Goal: Task Accomplishment & Management: Use online tool/utility

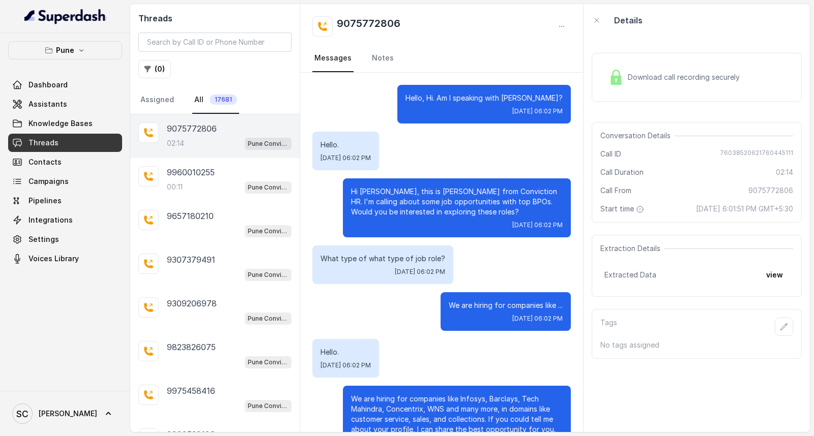
scroll to position [1008, 0]
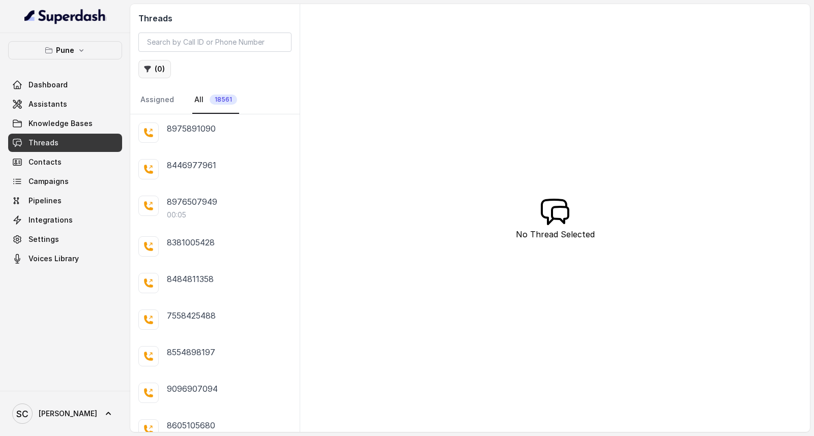
click at [156, 67] on button "( 0 )" at bounding box center [154, 69] width 33 height 18
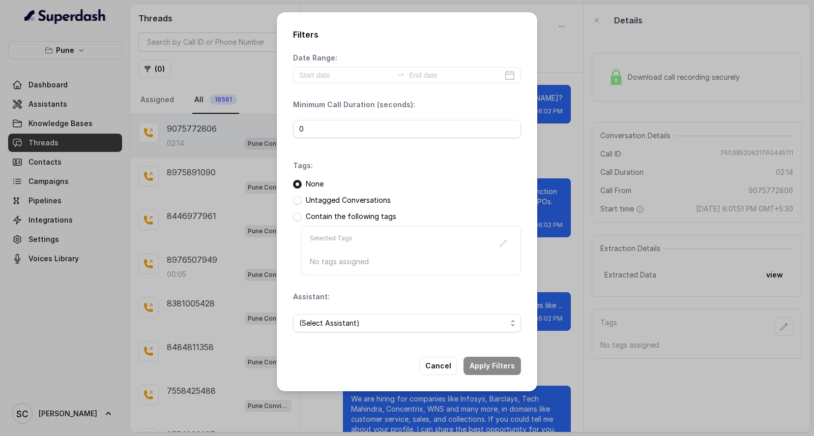
scroll to position [1008, 0]
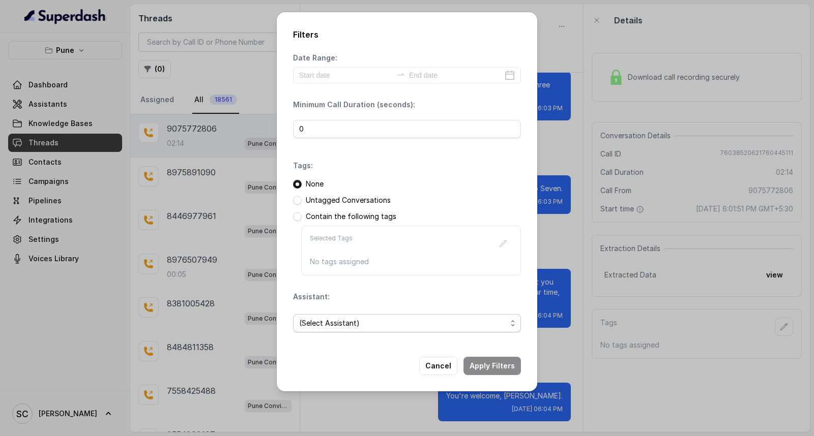
click at [324, 320] on span "(Select Assistant)" at bounding box center [403, 323] width 208 height 12
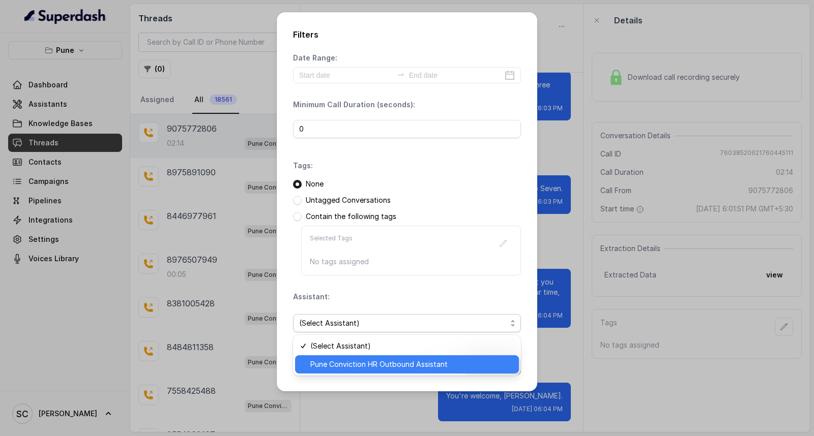
click at [333, 360] on span "Pune Conviction HR Outbound Assistant" at bounding box center [411, 365] width 202 height 12
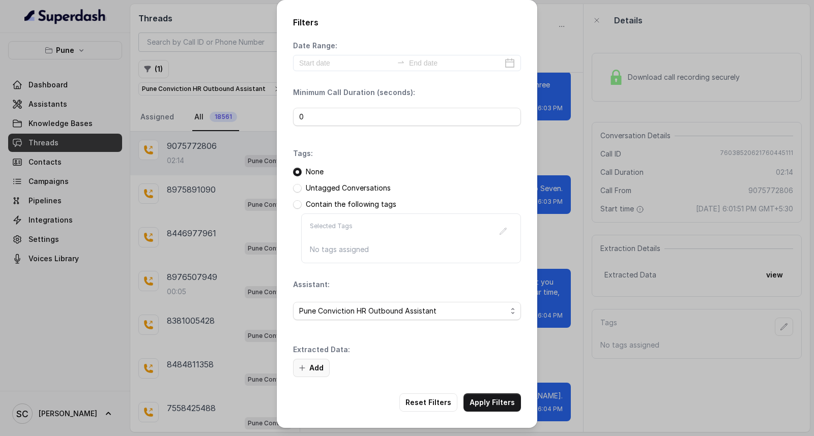
click at [321, 368] on button "Add" at bounding box center [311, 368] width 37 height 18
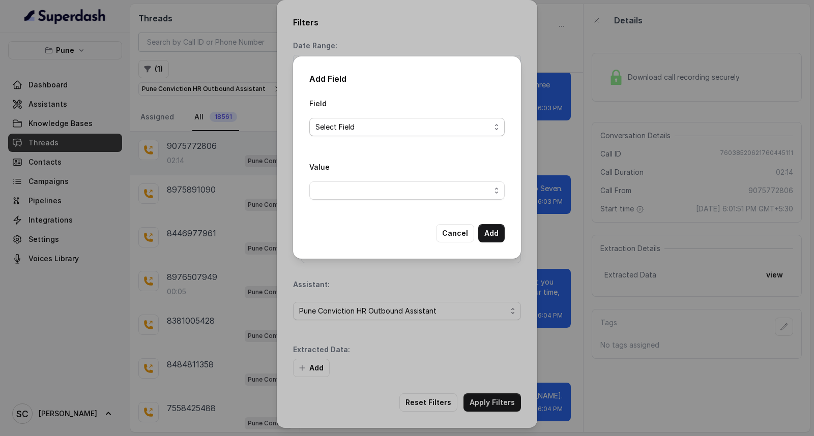
click at [354, 130] on span "Select Field" at bounding box center [402, 127] width 175 height 12
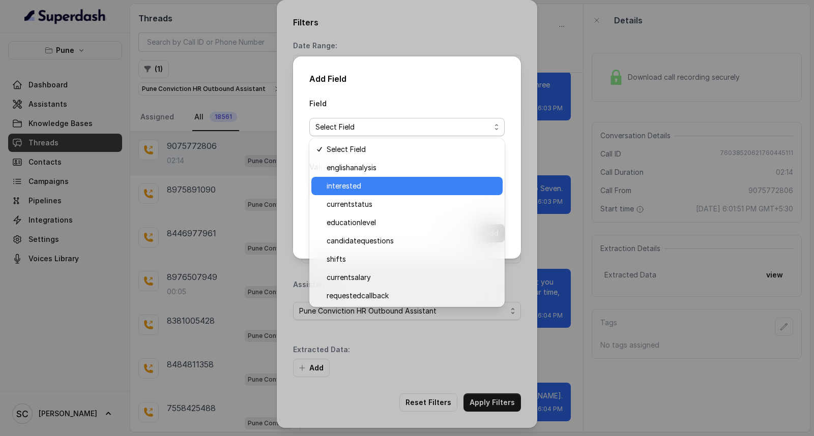
click at [352, 188] on span "interested" at bounding box center [412, 186] width 170 height 12
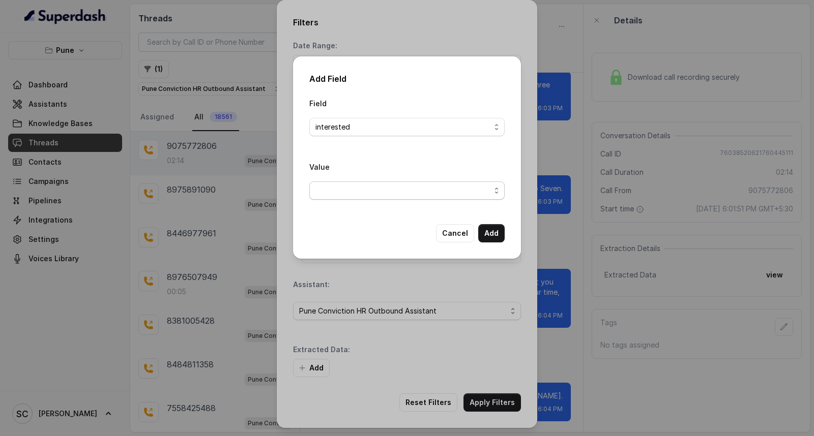
click at [352, 186] on span "button" at bounding box center [406, 191] width 195 height 18
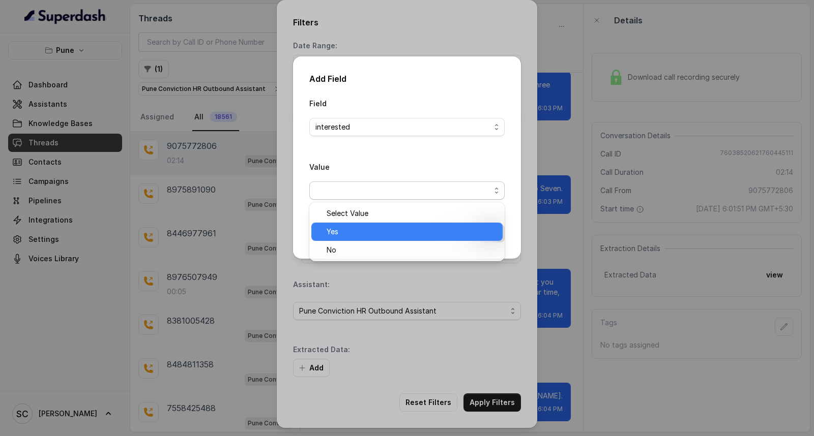
click at [353, 238] on div "Yes" at bounding box center [406, 232] width 191 height 18
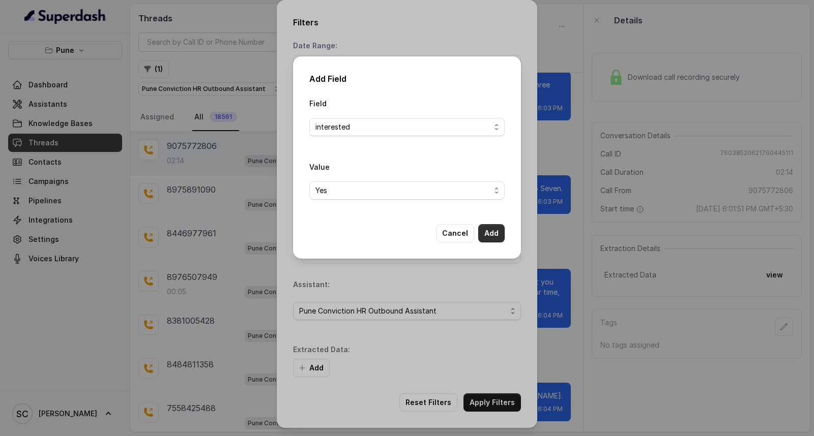
click at [486, 229] on button "Add" at bounding box center [491, 233] width 26 height 18
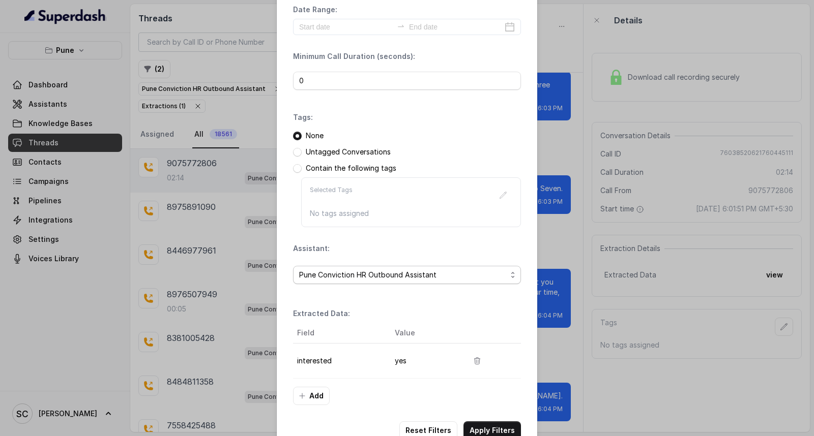
scroll to position [64, 0]
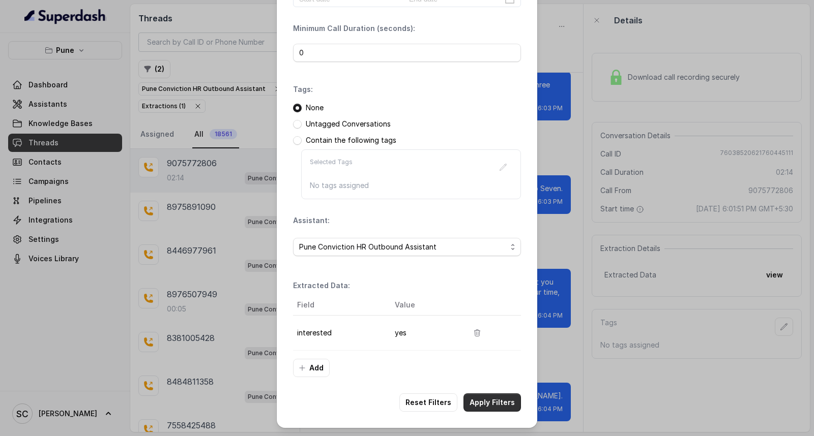
click at [487, 406] on button "Apply Filters" at bounding box center [491, 403] width 57 height 18
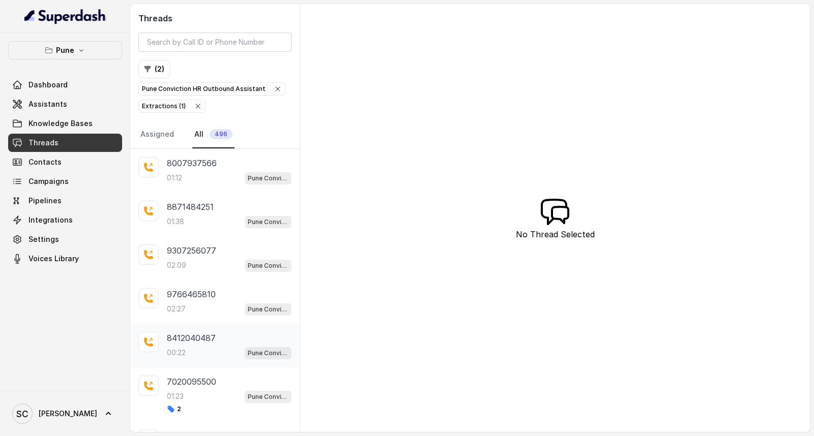
click at [187, 345] on div "8412040487 00:22 Pune Conviction HR Outbound Assistant" at bounding box center [229, 345] width 125 height 27
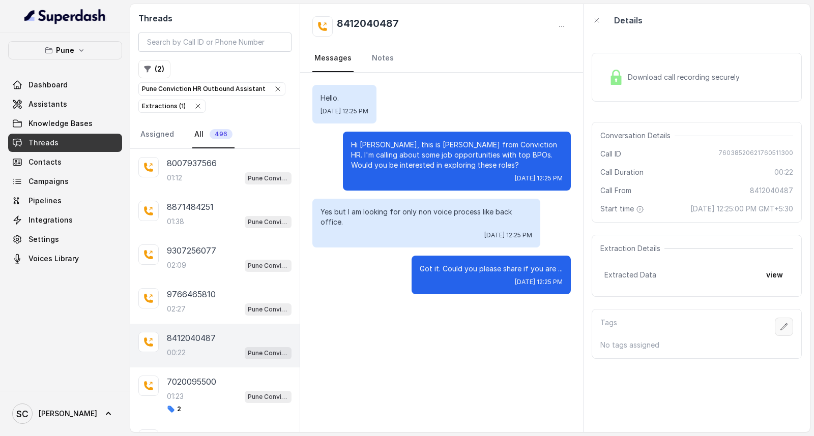
click at [781, 327] on icon "button" at bounding box center [784, 326] width 7 height 7
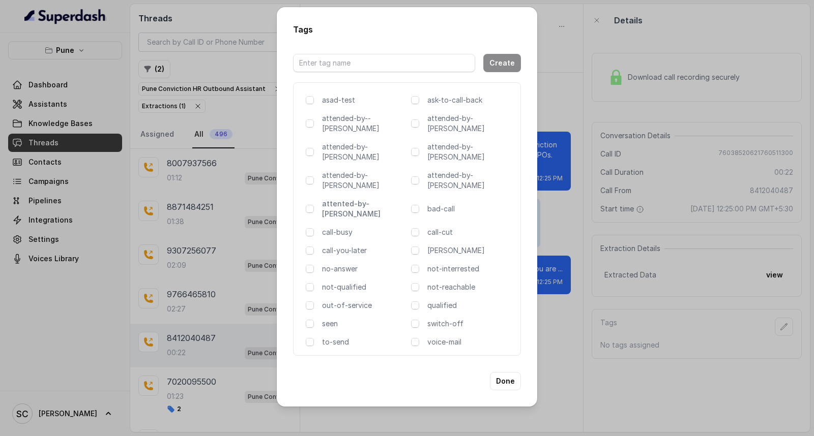
click at [348, 199] on p "attented-by-rupal" at bounding box center [364, 209] width 85 height 20
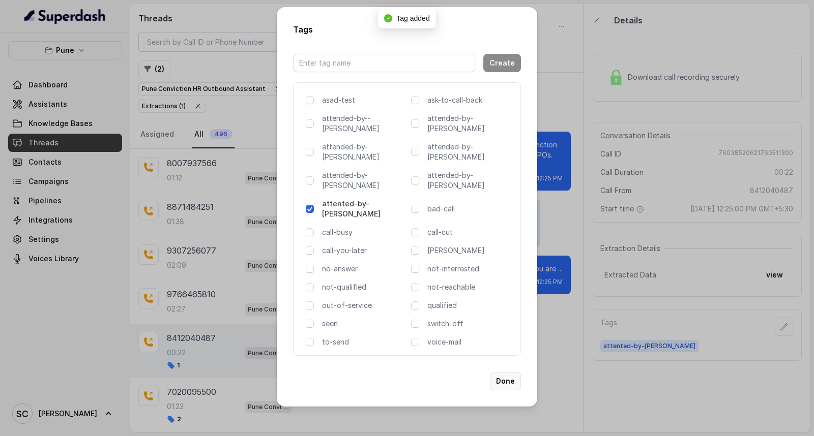
click at [499, 372] on button "Done" at bounding box center [505, 381] width 31 height 18
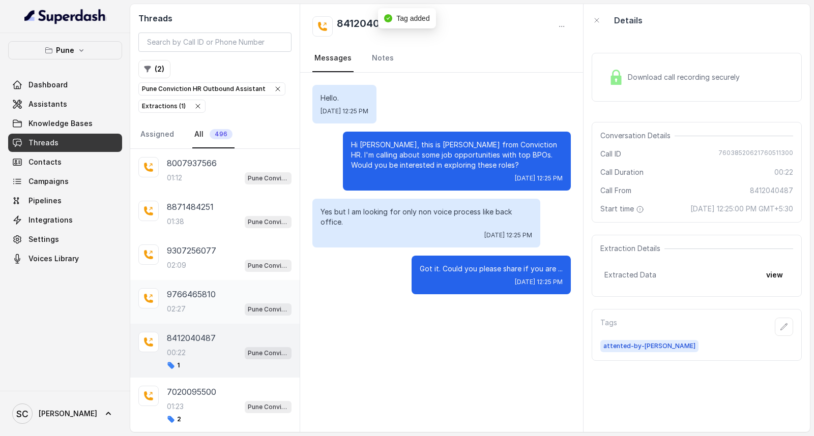
click at [185, 302] on div "9766465810 02:27 Pune Conviction HR Outbound Assistant" at bounding box center [229, 301] width 125 height 27
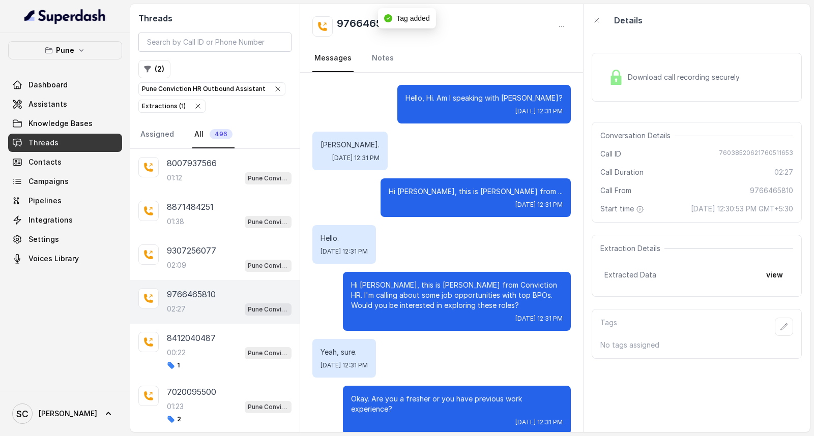
scroll to position [1040, 0]
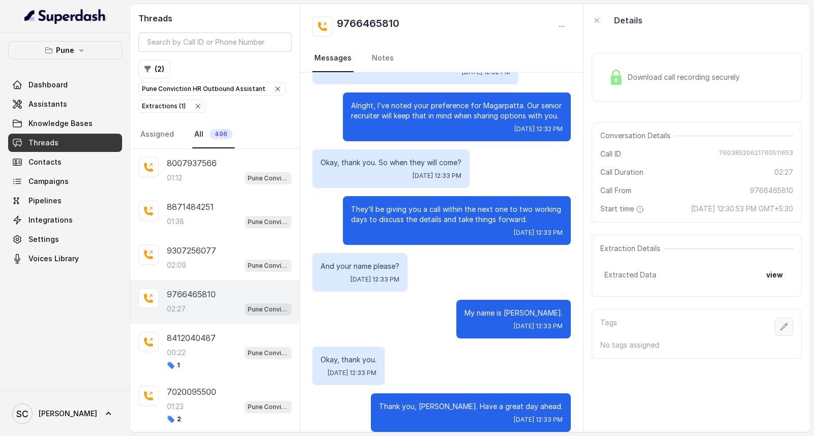
click at [780, 330] on icon "button" at bounding box center [784, 327] width 8 height 8
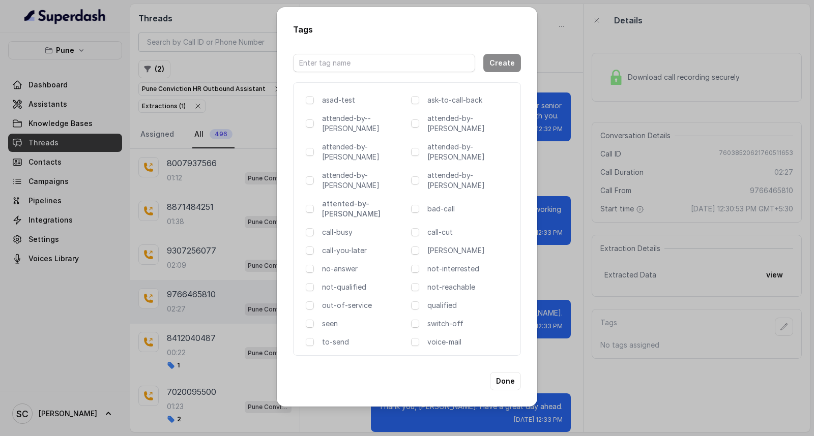
click at [353, 199] on p "attented-by-rupal" at bounding box center [364, 209] width 85 height 20
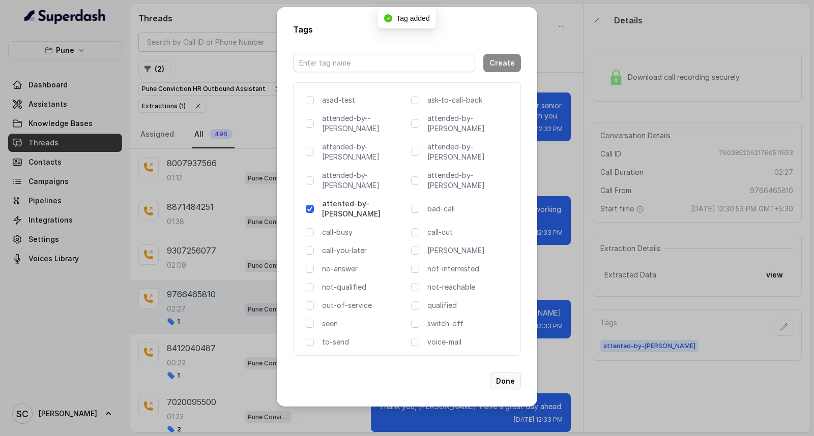
click at [509, 372] on button "Done" at bounding box center [505, 381] width 31 height 18
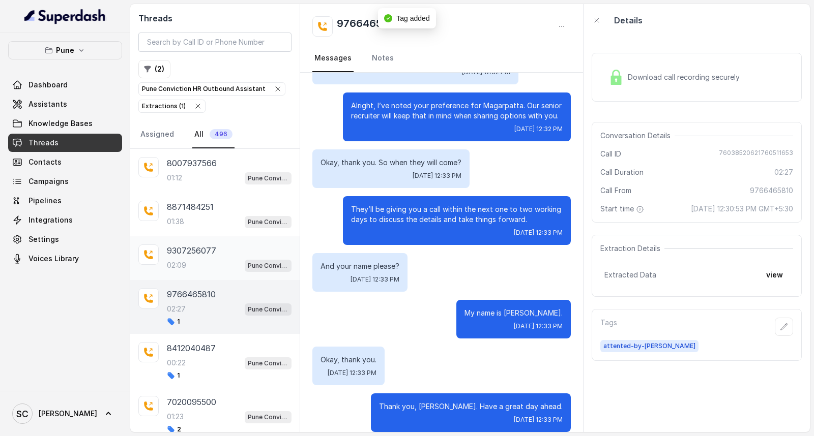
click at [184, 249] on p "9307256077" at bounding box center [191, 251] width 49 height 12
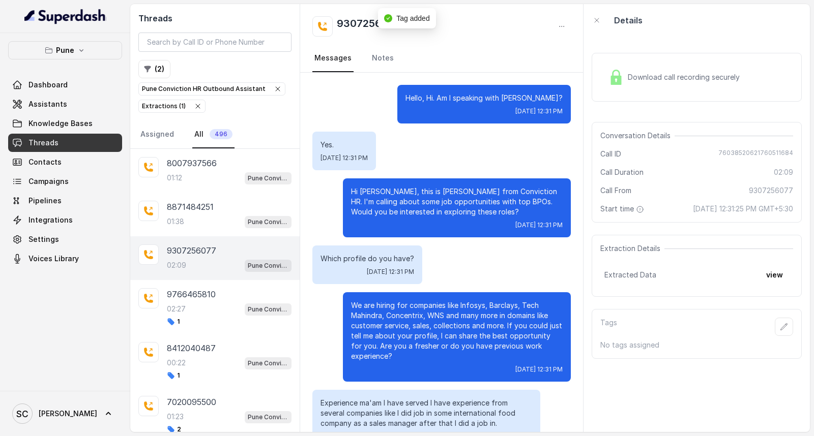
scroll to position [760, 0]
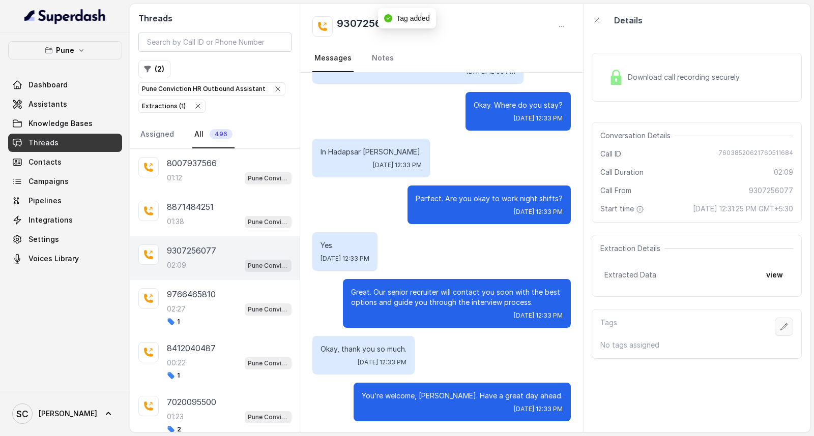
click at [780, 323] on icon "button" at bounding box center [784, 327] width 8 height 8
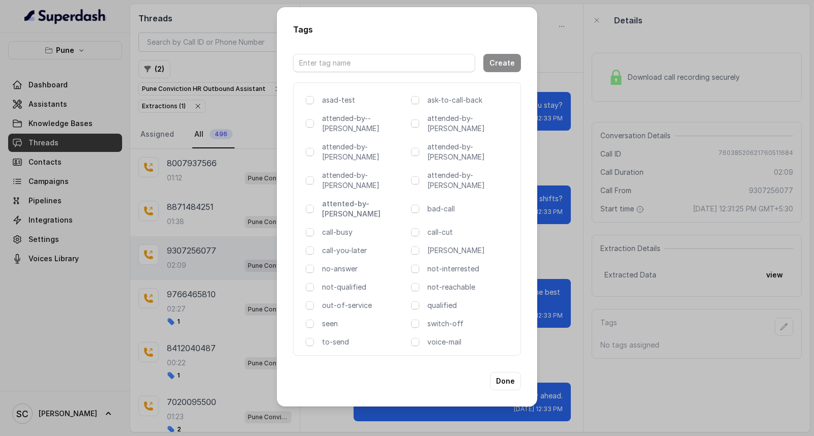
click at [354, 199] on p "attented-by-rupal" at bounding box center [364, 209] width 85 height 20
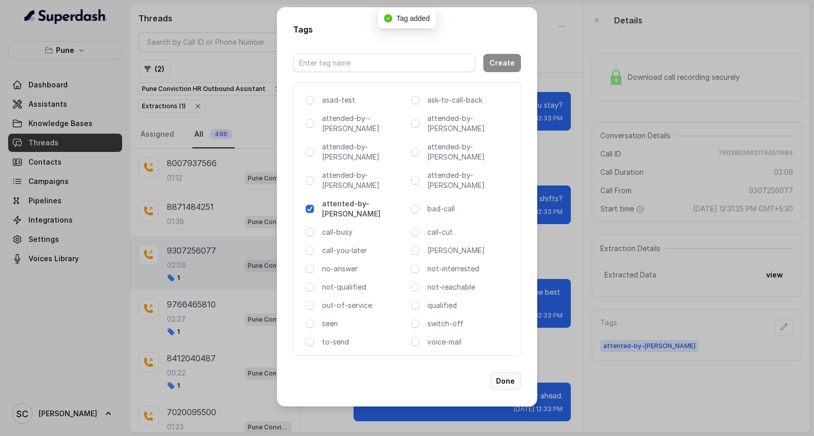
click at [505, 372] on button "Done" at bounding box center [505, 381] width 31 height 18
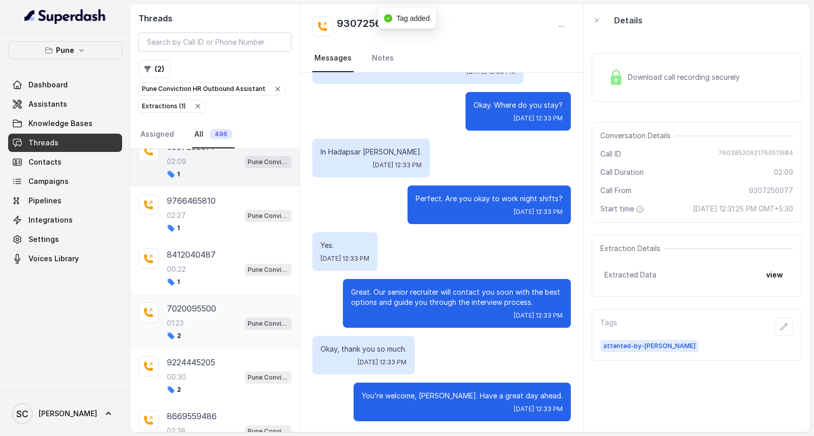
scroll to position [113, 0]
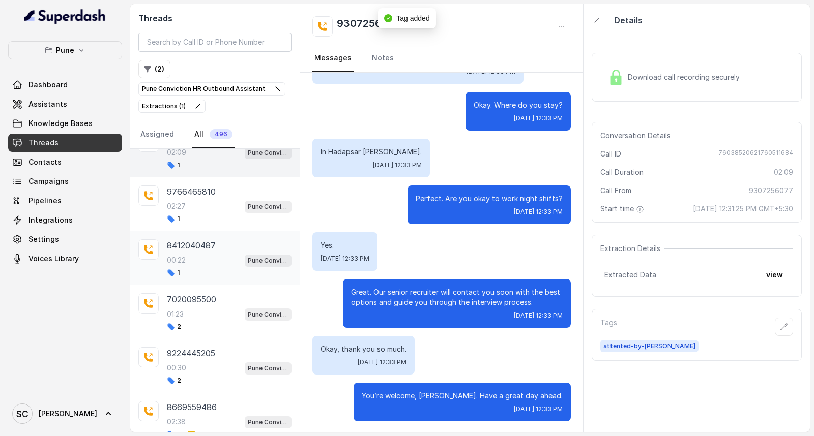
click at [195, 256] on div "00:22 Pune Conviction HR Outbound Assistant" at bounding box center [229, 260] width 125 height 13
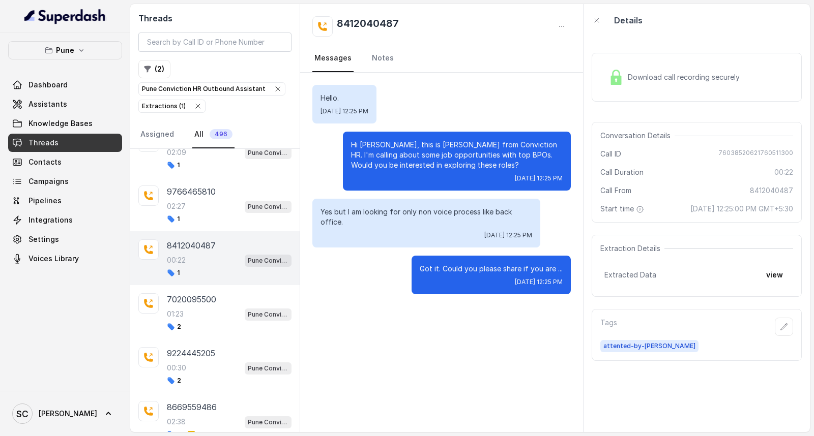
click at [344, 15] on div "8412040487 Messages Notes" at bounding box center [441, 38] width 283 height 69
copy h2 "8412040487"
click at [781, 327] on icon "button" at bounding box center [784, 326] width 7 height 7
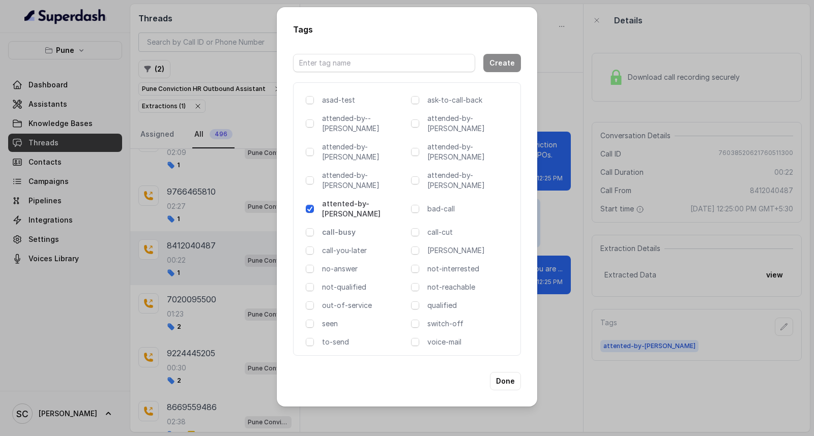
click at [332, 227] on p "call-busy" at bounding box center [364, 232] width 85 height 10
click at [510, 372] on button "Done" at bounding box center [505, 381] width 31 height 18
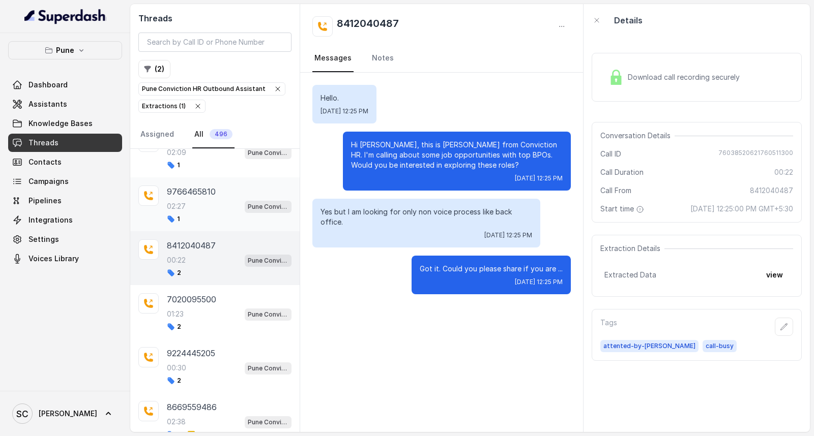
click at [193, 219] on div "1" at bounding box center [229, 219] width 125 height 8
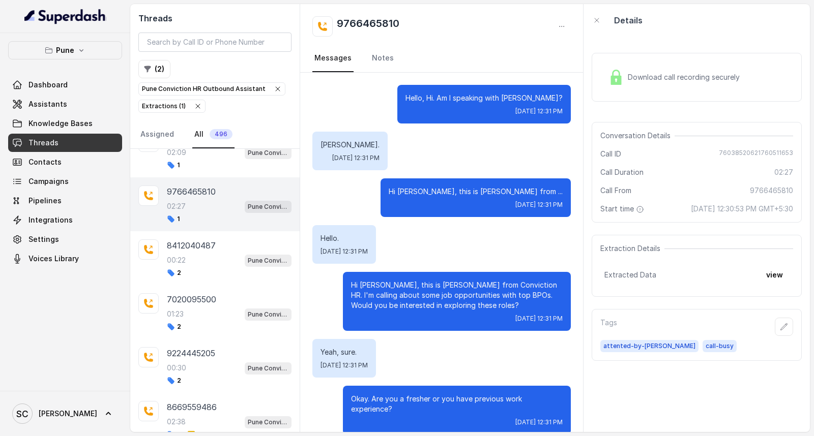
scroll to position [1040, 0]
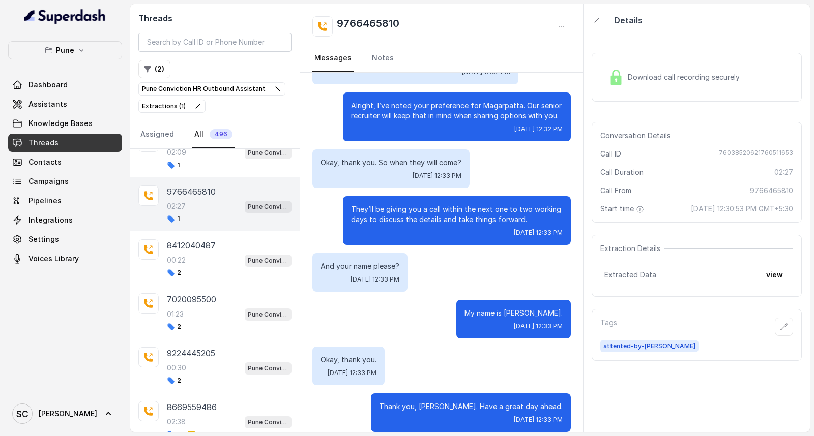
click at [353, 26] on h2 "9766465810" at bounding box center [368, 26] width 63 height 20
copy h2 "9766465810"
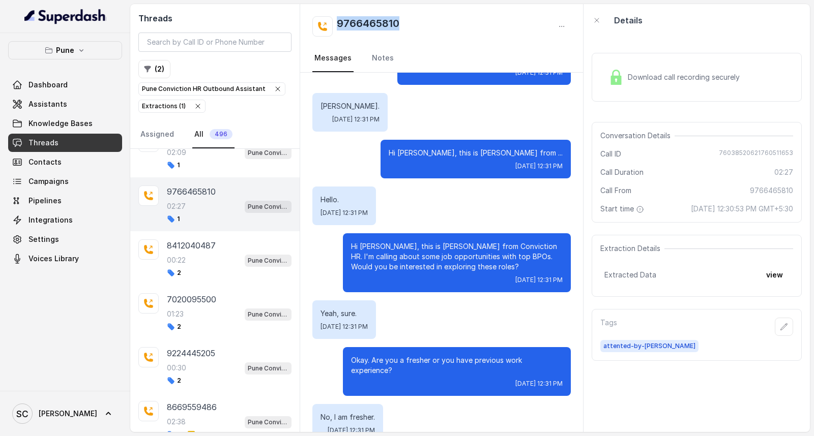
scroll to position [0, 0]
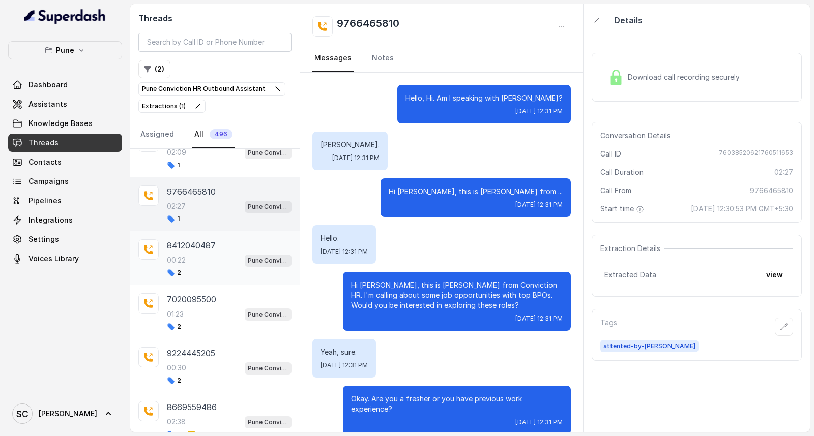
click at [201, 262] on div "00:22 Pune Conviction HR Outbound Assistant" at bounding box center [229, 260] width 125 height 13
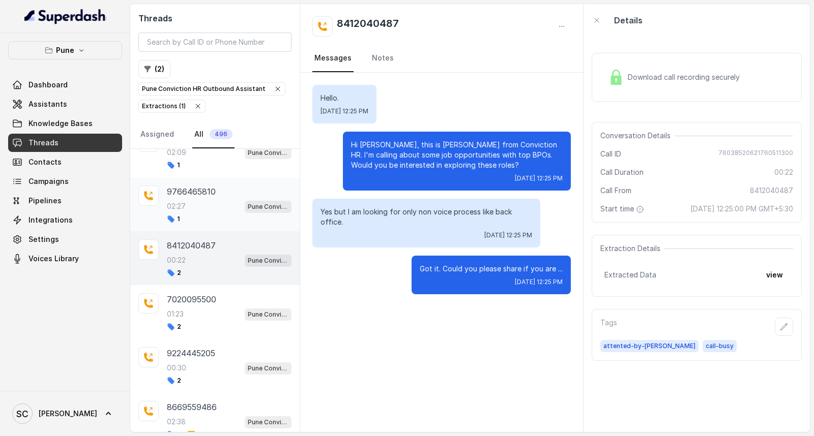
click at [189, 217] on div "1" at bounding box center [229, 219] width 125 height 8
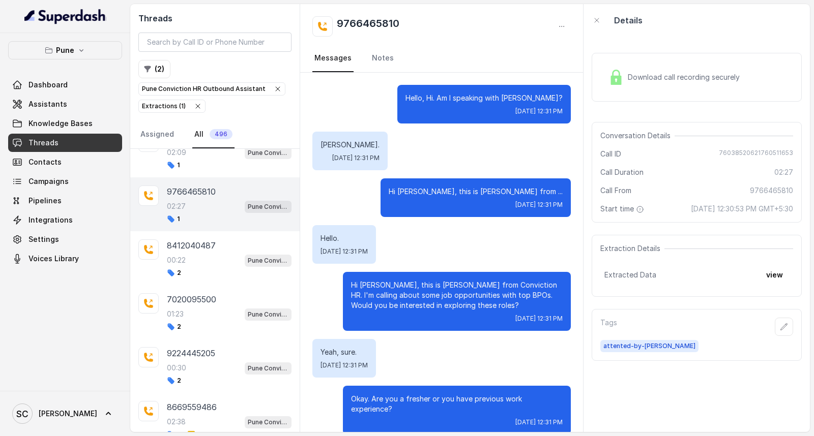
scroll to position [56, 0]
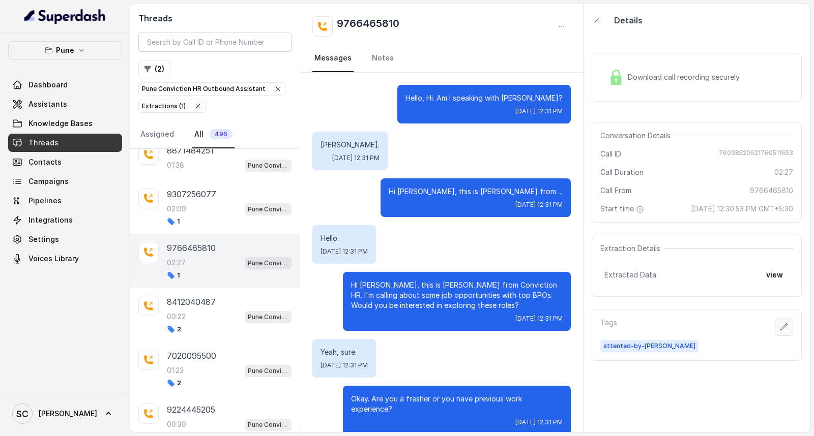
click at [780, 330] on icon "button" at bounding box center [784, 327] width 8 height 8
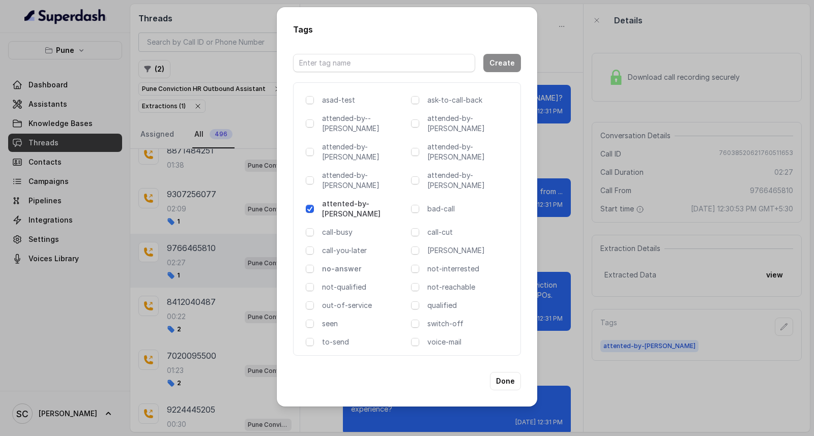
click at [334, 264] on p "no-answer" at bounding box center [364, 269] width 85 height 10
click at [504, 372] on button "Done" at bounding box center [505, 381] width 31 height 18
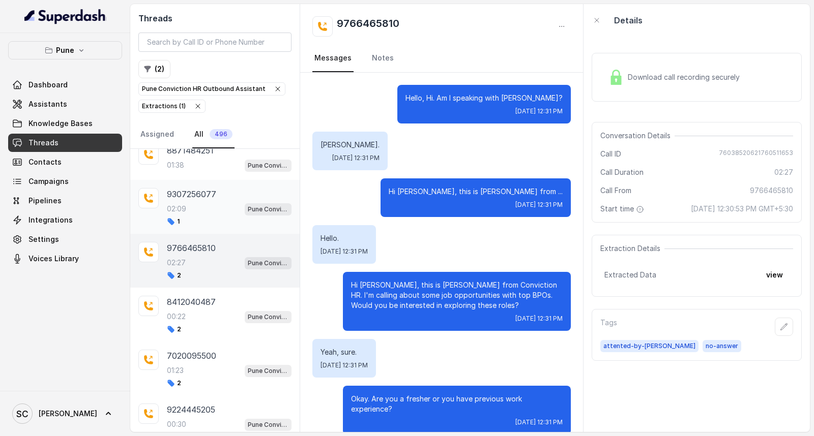
click at [196, 209] on div "02:09 Pune Conviction HR Outbound Assistant" at bounding box center [229, 208] width 125 height 13
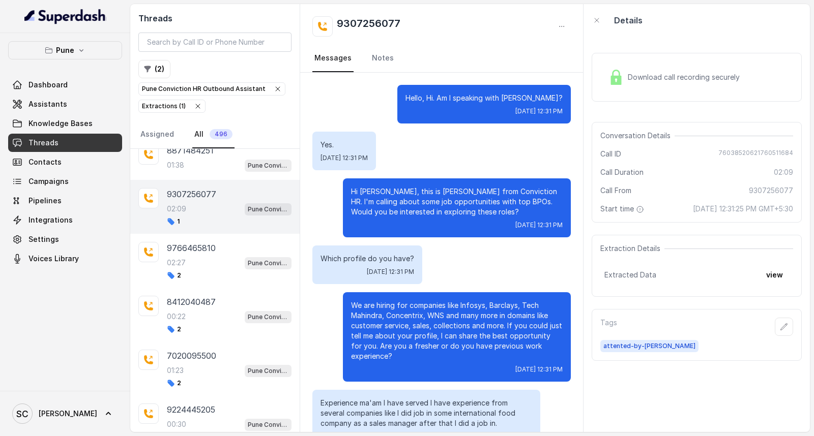
click at [368, 23] on h2 "9307256077" at bounding box center [369, 26] width 64 height 20
copy h2 "9307256077"
click at [780, 328] on icon "button" at bounding box center [784, 327] width 8 height 8
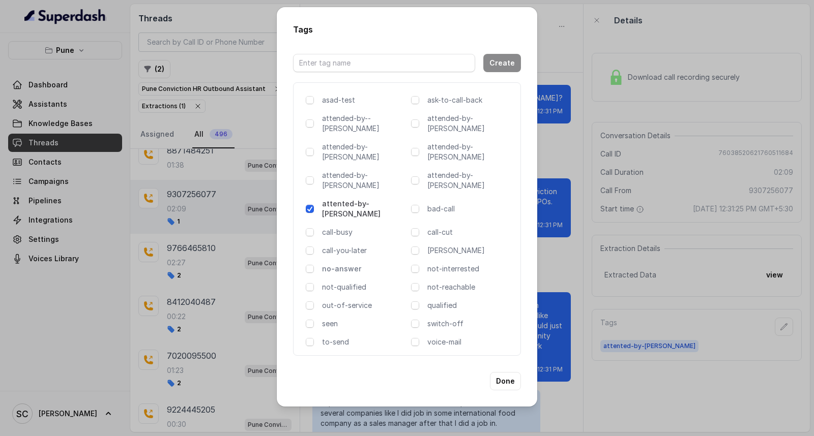
click at [336, 264] on p "no-answer" at bounding box center [364, 269] width 85 height 10
click at [501, 372] on button "Done" at bounding box center [505, 381] width 31 height 18
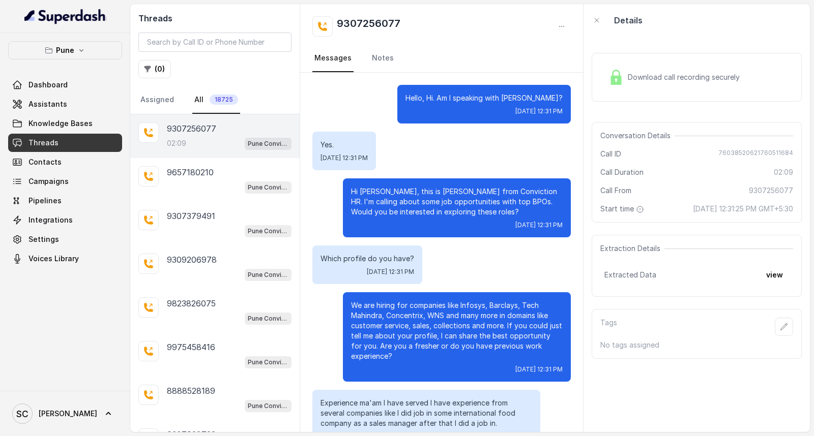
scroll to position [760, 0]
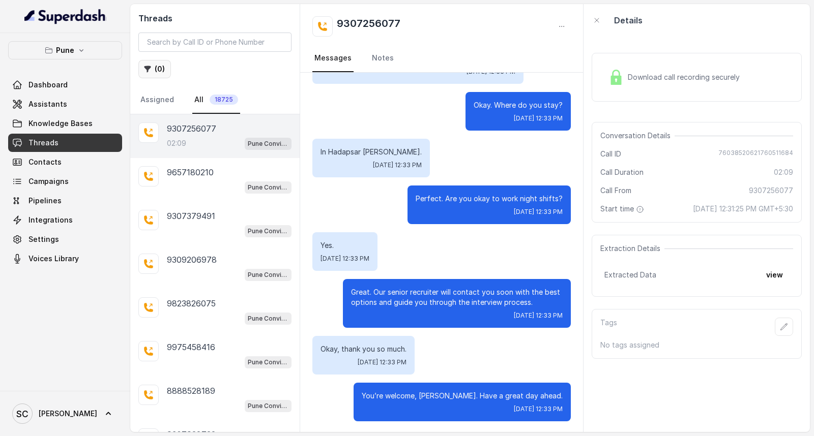
click at [164, 71] on button "( 0 )" at bounding box center [154, 69] width 33 height 18
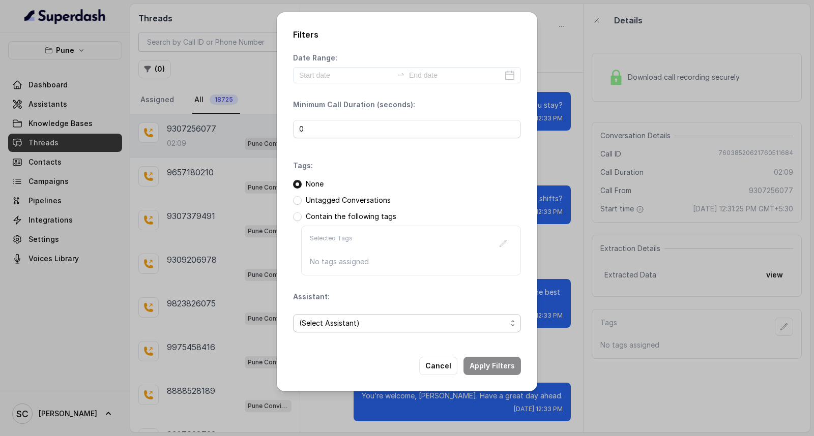
click at [328, 323] on span "(Select Assistant)" at bounding box center [403, 323] width 208 height 12
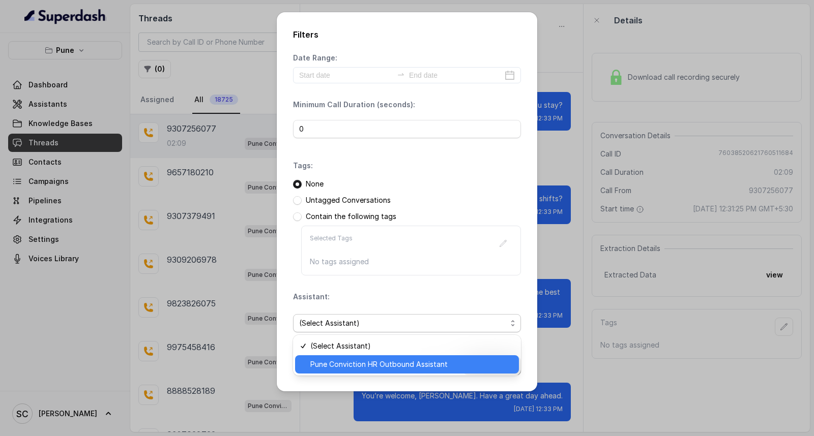
click at [322, 367] on span "Pune Conviction HR Outbound Assistant" at bounding box center [411, 365] width 202 height 12
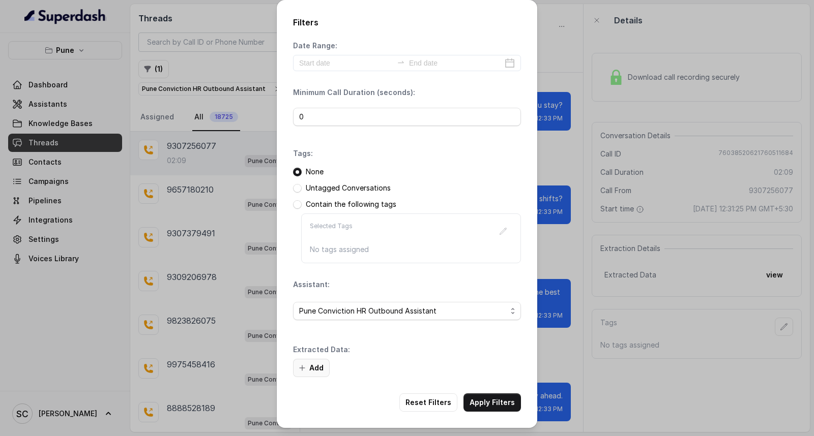
click at [309, 365] on button "Add" at bounding box center [311, 368] width 37 height 18
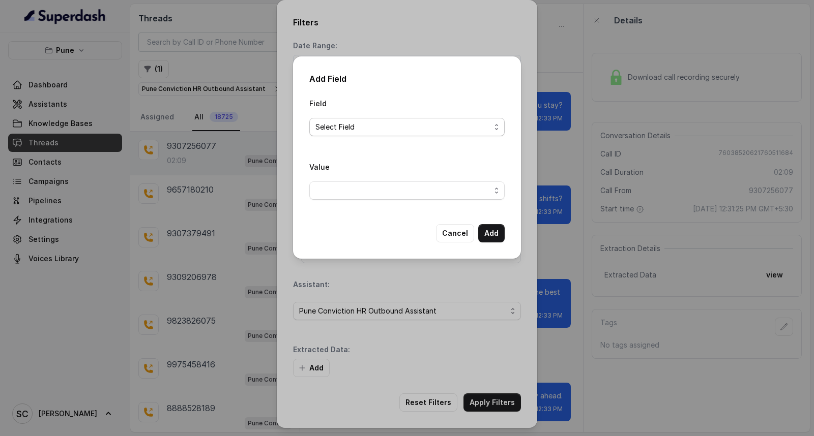
click at [405, 125] on span "Select Field" at bounding box center [402, 127] width 175 height 12
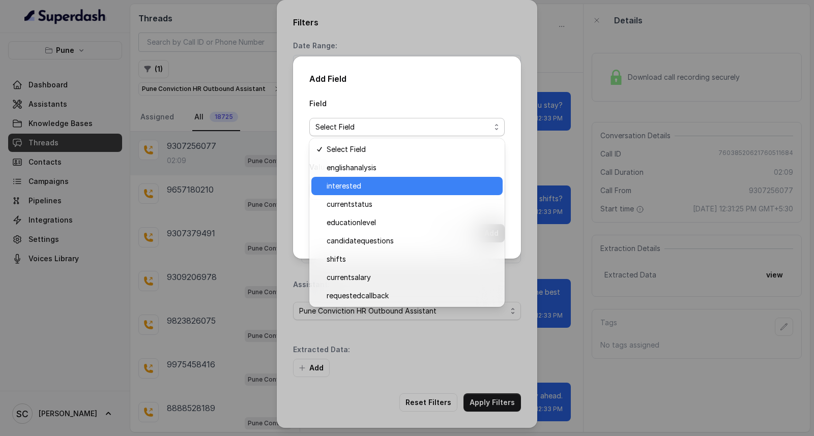
click at [389, 180] on span "interested" at bounding box center [412, 186] width 170 height 12
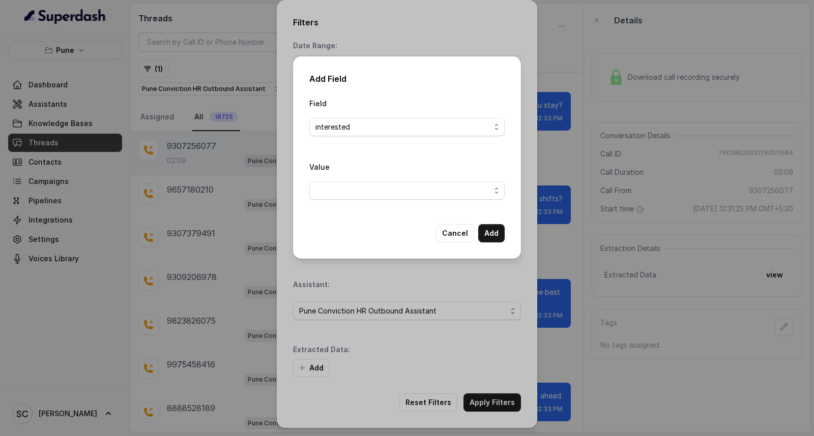
click at [384, 206] on div "Value" at bounding box center [406, 184] width 195 height 47
click at [385, 195] on span "button" at bounding box center [406, 191] width 195 height 18
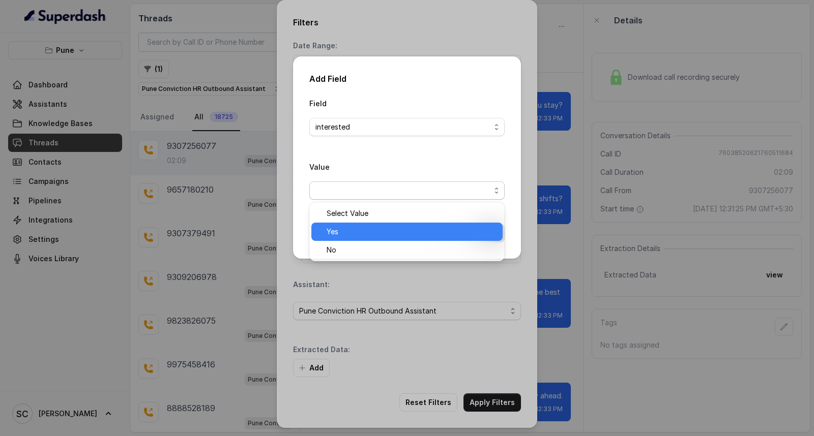
click at [379, 236] on span "Yes" at bounding box center [412, 232] width 170 height 12
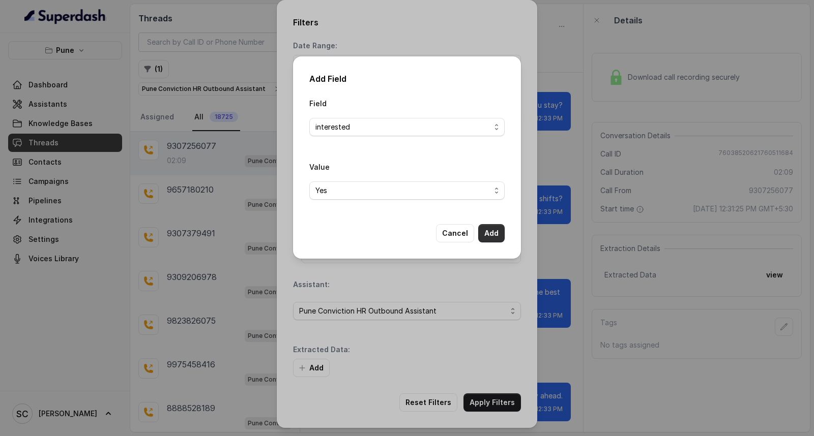
click at [495, 231] on button "Add" at bounding box center [491, 233] width 26 height 18
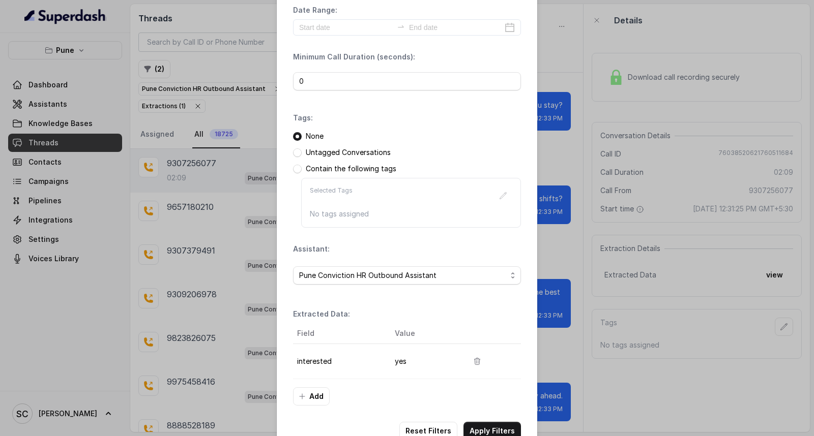
scroll to position [64, 0]
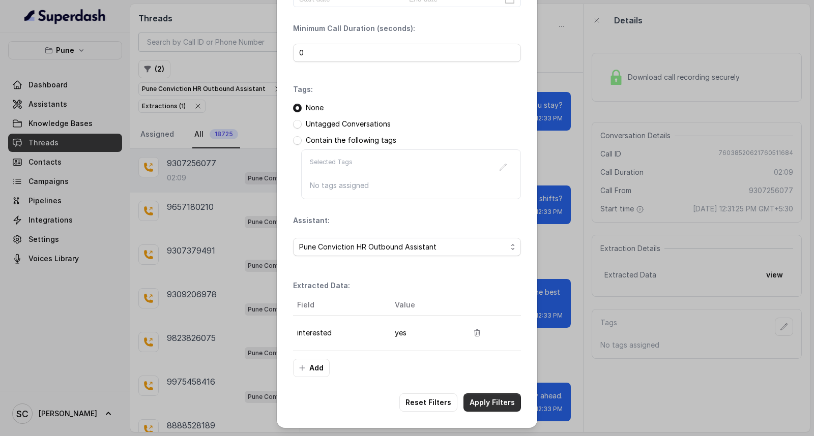
click at [481, 409] on button "Apply Filters" at bounding box center [491, 403] width 57 height 18
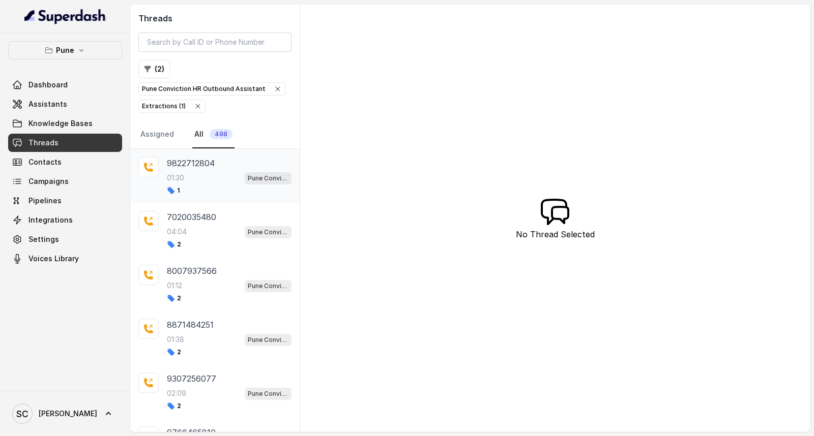
click at [192, 177] on div "01:30 Pune Conviction HR Outbound Assistant" at bounding box center [229, 177] width 125 height 13
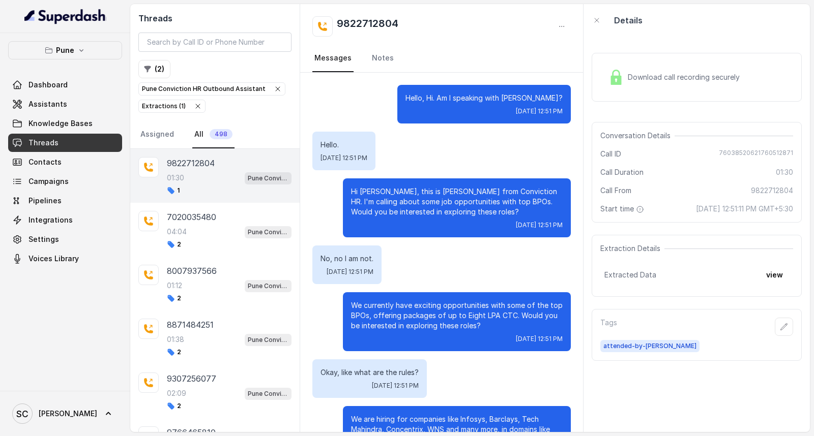
scroll to position [542, 0]
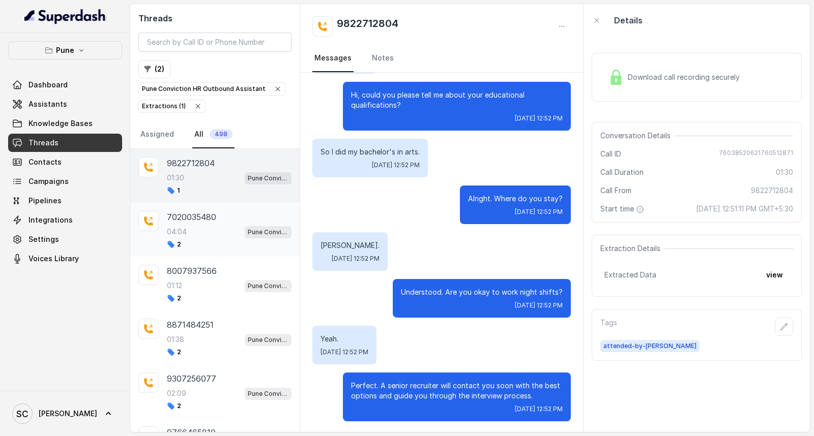
click at [191, 221] on p "7020035480" at bounding box center [191, 217] width 49 height 12
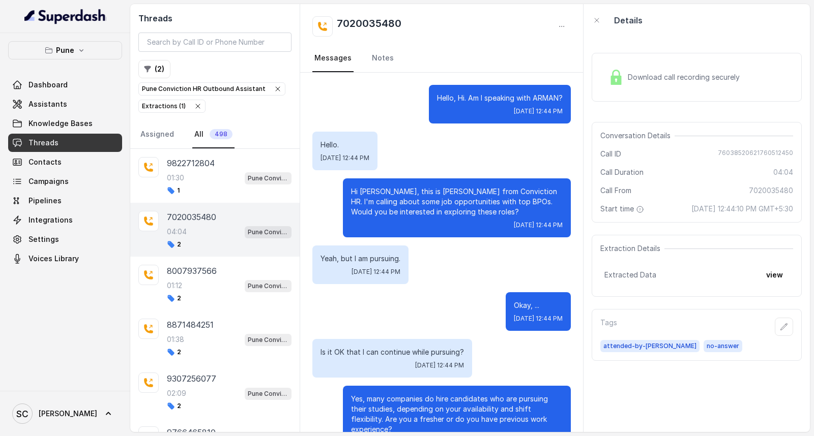
scroll to position [2429, 0]
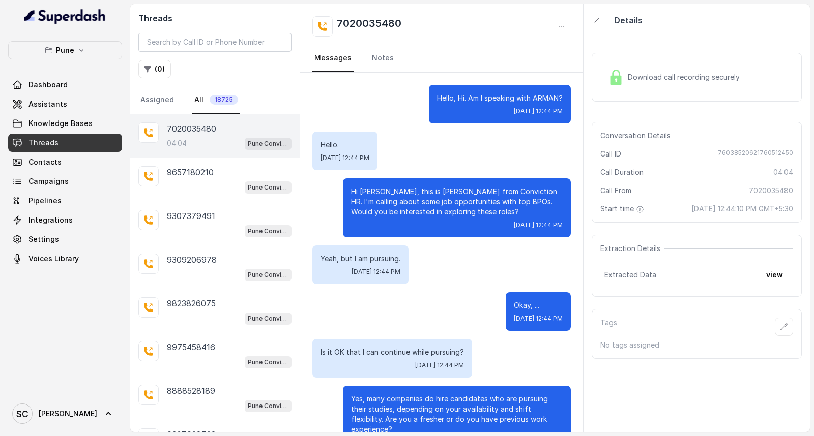
scroll to position [2429, 0]
